Goal: Complete application form

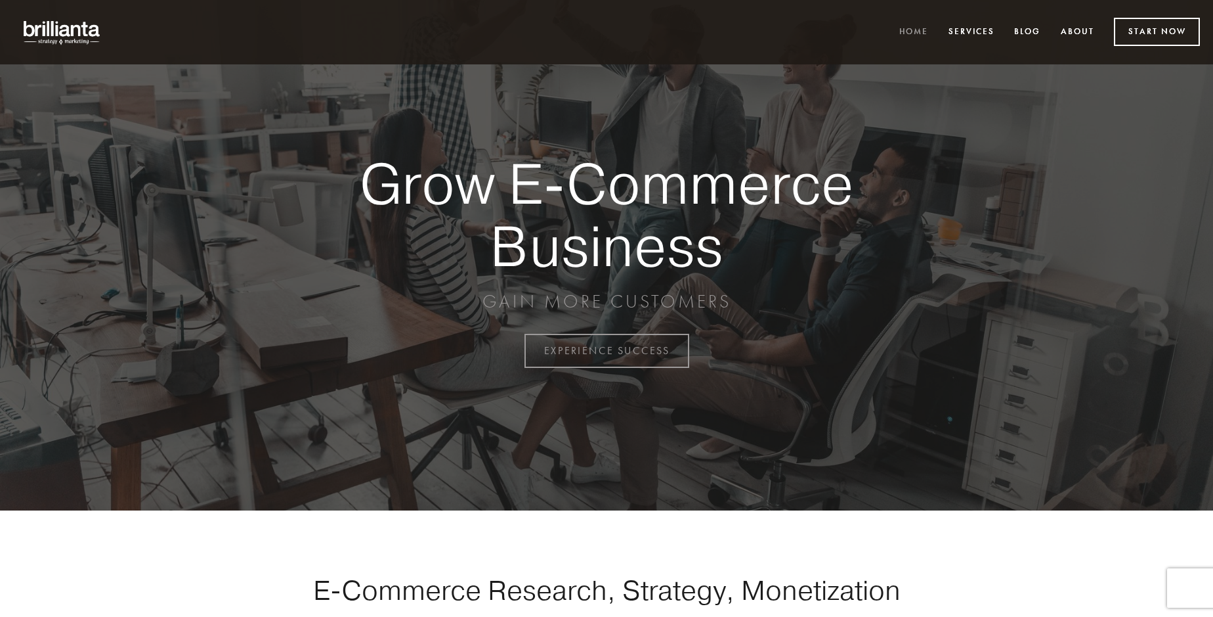
scroll to position [3442, 0]
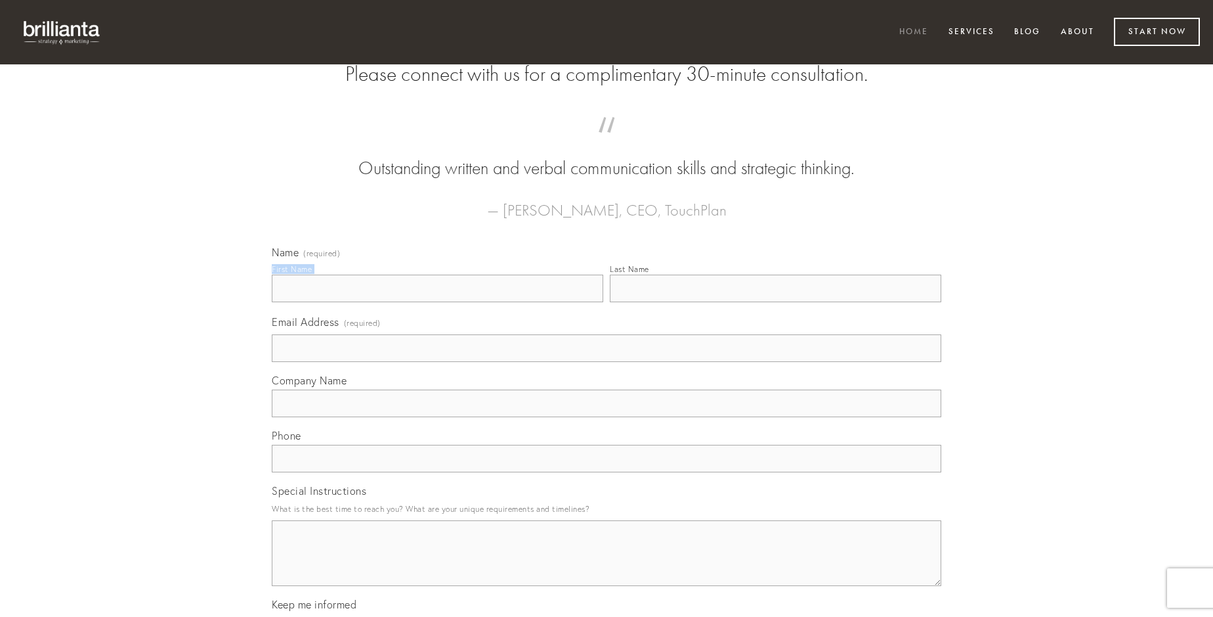
type input "[PERSON_NAME]"
click at [775, 302] on input "Last Name" at bounding box center [776, 288] width 332 height 28
type input "[PERSON_NAME]"
click at [607, 362] on input "Email Address (required)" at bounding box center [607, 348] width 670 height 28
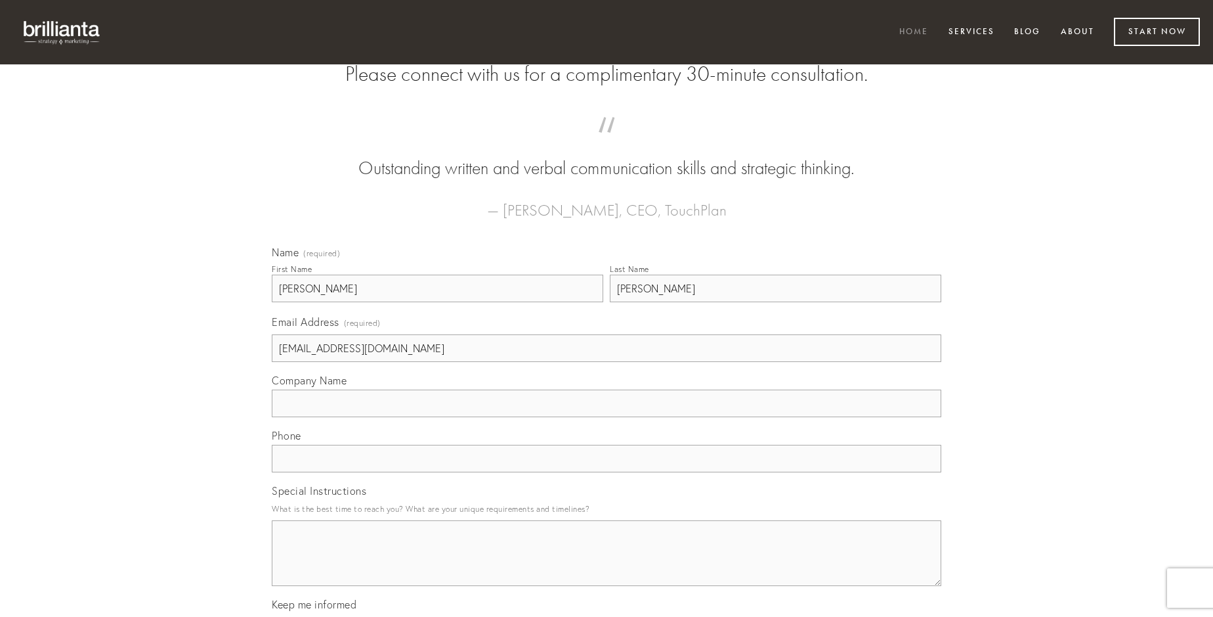
type input "[EMAIL_ADDRESS][DOMAIN_NAME]"
click at [607, 417] on input "Company Name" at bounding box center [607, 403] width 670 height 28
type input "cotidie"
click at [607, 472] on input "text" at bounding box center [607, 458] width 670 height 28
click at [607, 565] on textarea "Special Instructions" at bounding box center [607, 553] width 670 height 66
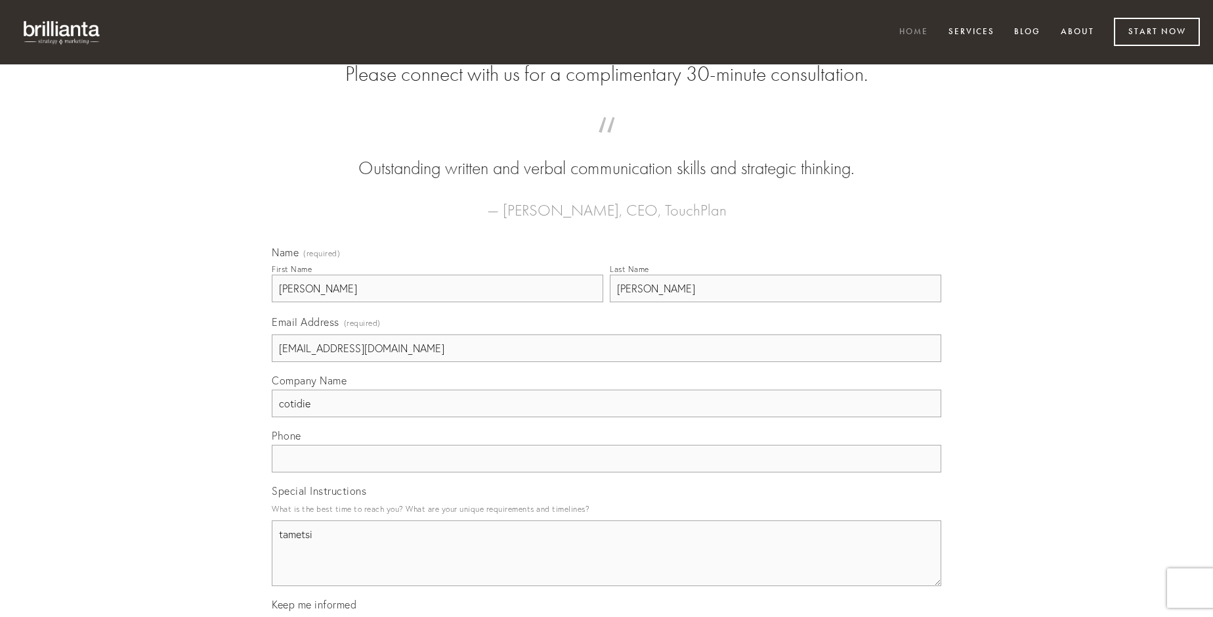
type textarea "tametsi"
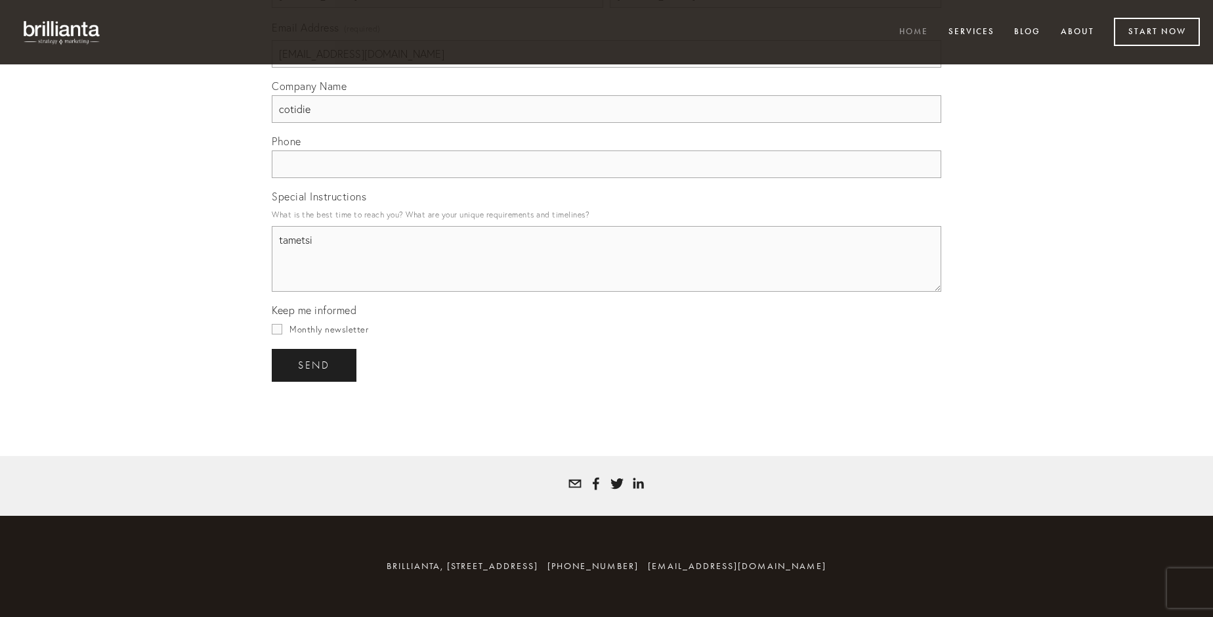
click at [315, 364] on span "send" at bounding box center [314, 365] width 32 height 12
